Goal: Navigation & Orientation: Find specific page/section

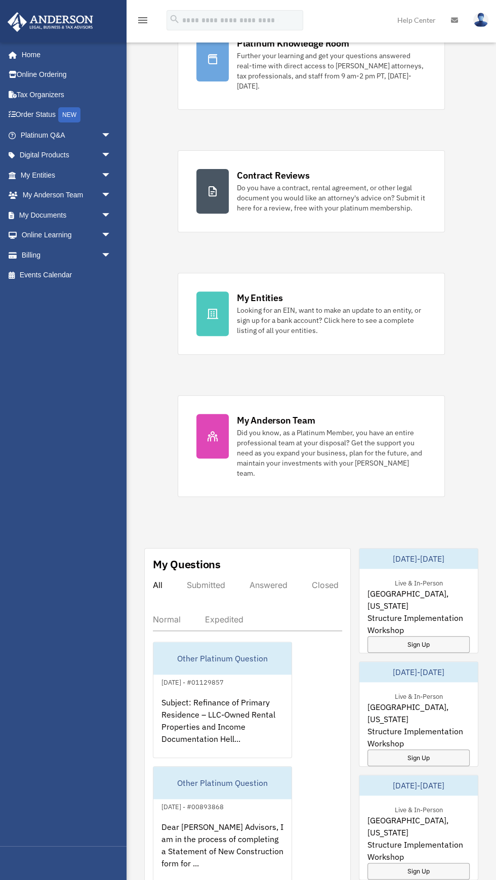
scroll to position [131, 0]
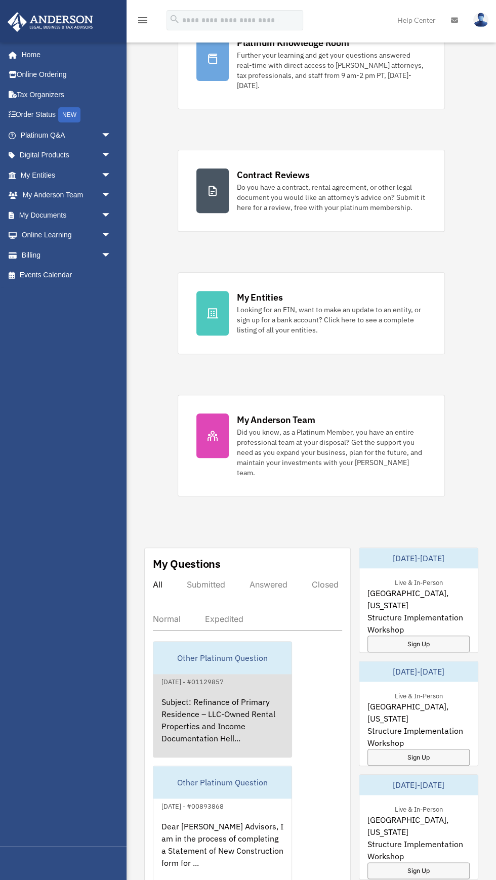
click at [213, 650] on div "Other Platinum Question" at bounding box center [222, 657] width 138 height 32
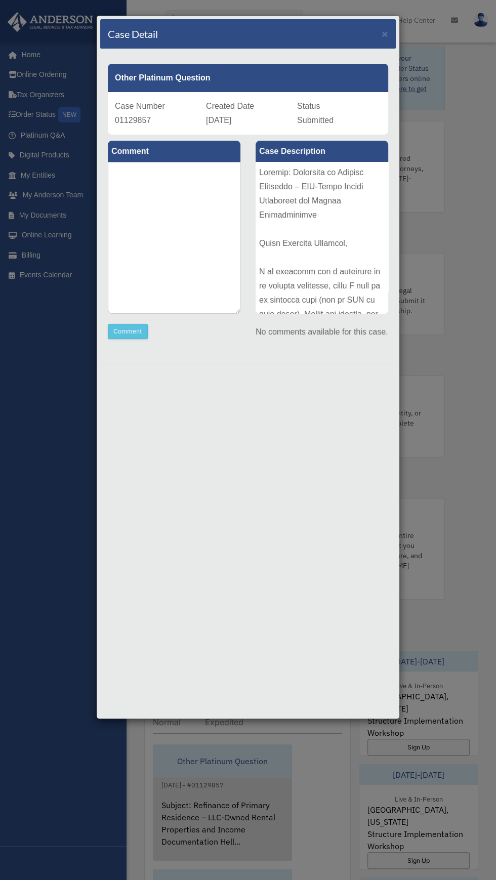
scroll to position [0, 0]
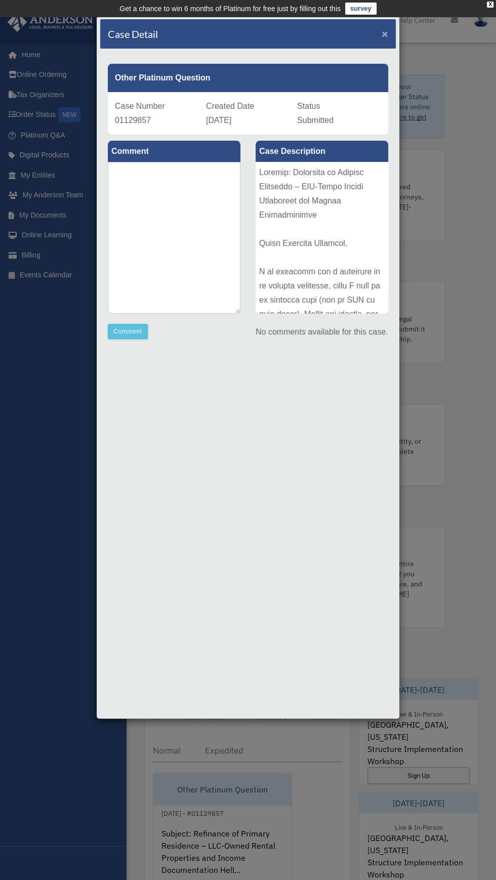
click at [384, 37] on span "×" at bounding box center [384, 34] width 7 height 12
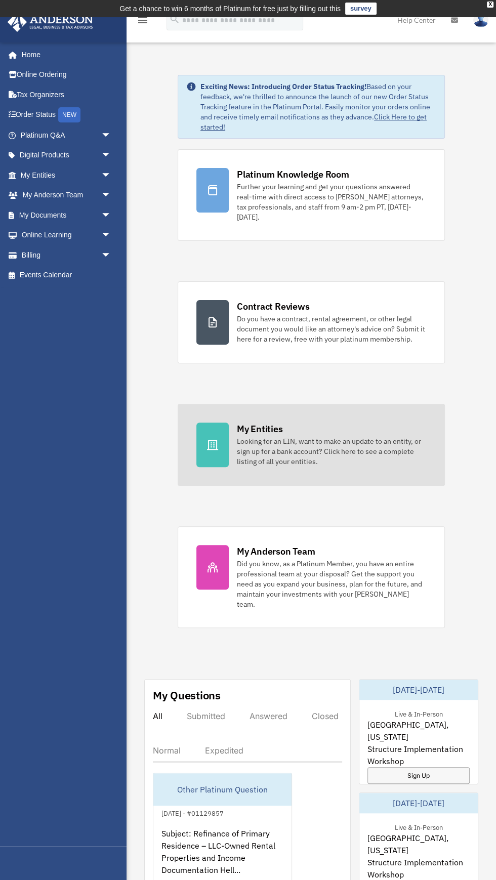
click at [259, 422] on div "My Entities" at bounding box center [260, 428] width 46 height 13
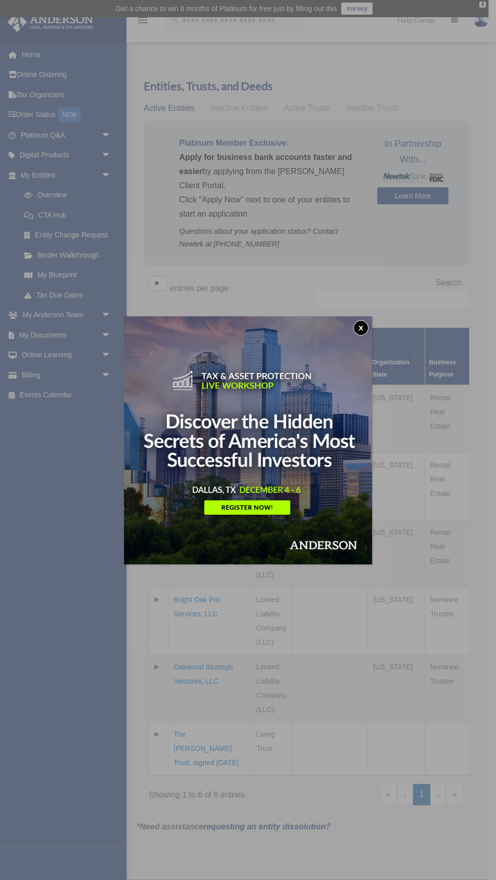
click at [346, 335] on img at bounding box center [248, 440] width 248 height 248
click at [360, 339] on img at bounding box center [248, 440] width 248 height 248
